Goal: Answer question/provide support: Share knowledge or assist other users

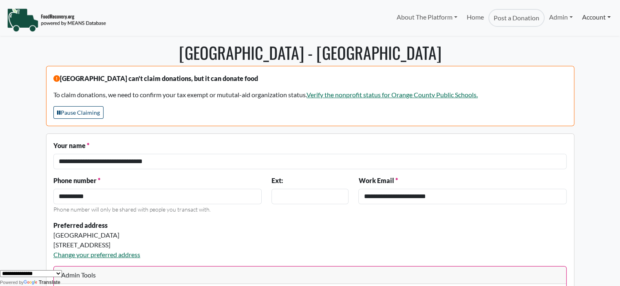
click at [590, 18] on link "Account" at bounding box center [595, 17] width 37 height 16
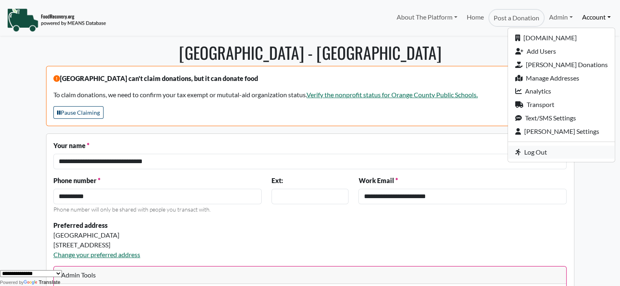
click at [546, 157] on link "Log Out" at bounding box center [561, 152] width 107 height 13
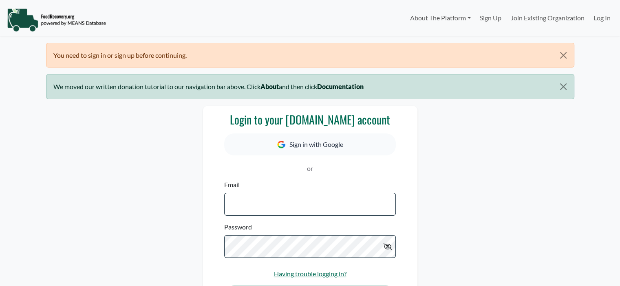
select select "Language Translate Widget"
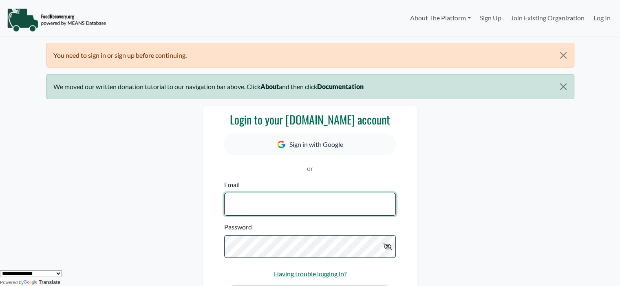
type input "**********"
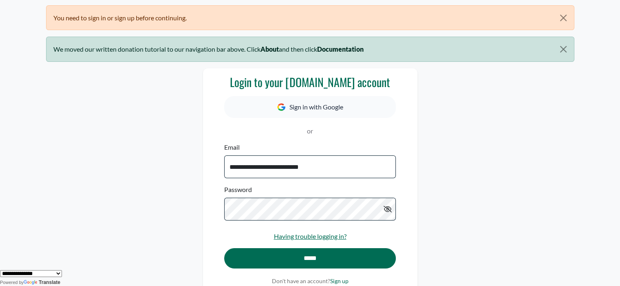
scroll to position [39, 0]
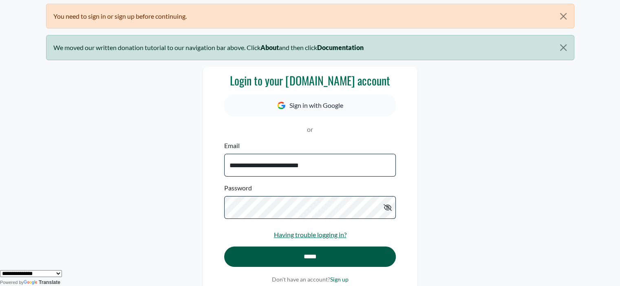
click at [292, 253] on input "*****" at bounding box center [309, 257] width 171 height 20
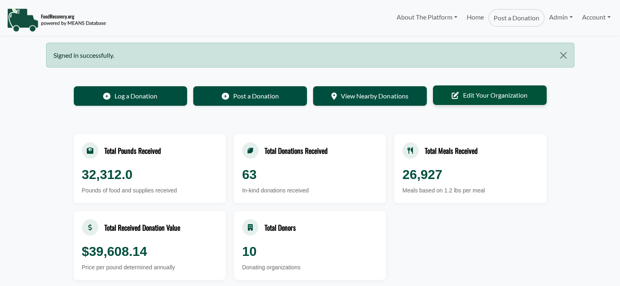
select select "Language Translate Widget"
click at [554, 18] on link "Admin" at bounding box center [560, 17] width 33 height 16
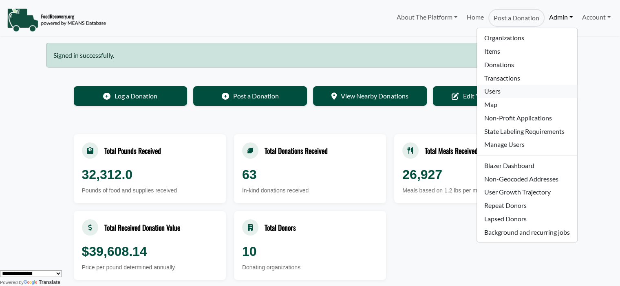
click at [519, 93] on link "Users" at bounding box center [527, 91] width 100 height 13
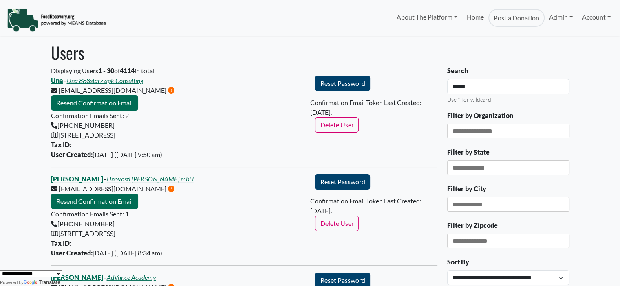
type input "*****"
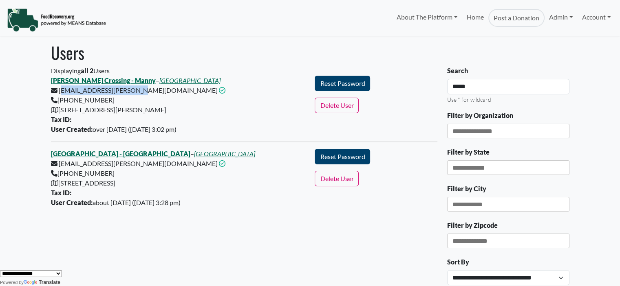
drag, startPoint x: 58, startPoint y: 93, endPoint x: 132, endPoint y: 94, distance: 73.7
click at [132, 94] on div "Keene's Crossing - Manny – Orange County Public Schools manolin.negron@ocps.net…" at bounding box center [178, 105] width 264 height 59
click at [148, 98] on div "Keene's Crossing - Manny – Orange County Public Schools manolin.negron@ocps.net…" at bounding box center [178, 105] width 264 height 59
drag, startPoint x: 58, startPoint y: 163, endPoint x: 139, endPoint y: 167, distance: 81.2
click at [139, 167] on div "Whispering Oaks Elementary - Manny – Orange County Public Schools manolin.negro…" at bounding box center [178, 178] width 264 height 59
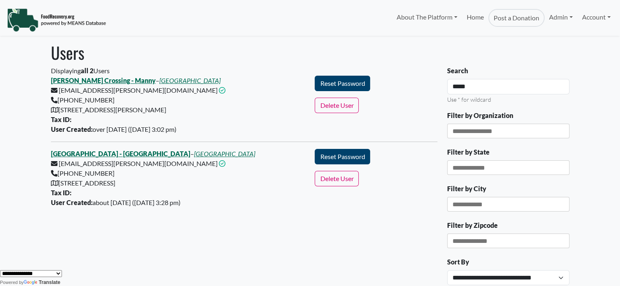
click at [218, 223] on div "Displaying all 2 Users Keene's Crossing - Manny – Orange County Public Schools …" at bounding box center [244, 222] width 396 height 312
click at [85, 81] on link "[PERSON_NAME] Crossing - Manny" at bounding box center [103, 81] width 105 height 8
click at [101, 156] on link "Whispering Oaks Elementary - Manny" at bounding box center [120, 154] width 139 height 8
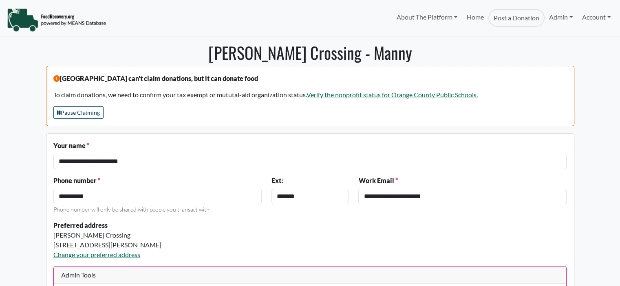
select select "Language Translate Widget"
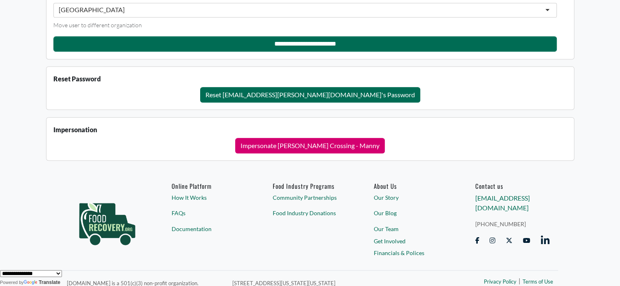
scroll to position [850, 0]
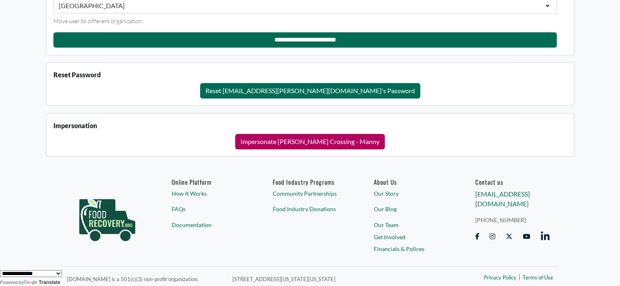
click at [293, 137] on button "Impersonate [PERSON_NAME] Crossing - Manny" at bounding box center [310, 141] width 150 height 15
